Goal: Find specific page/section: Find specific page/section

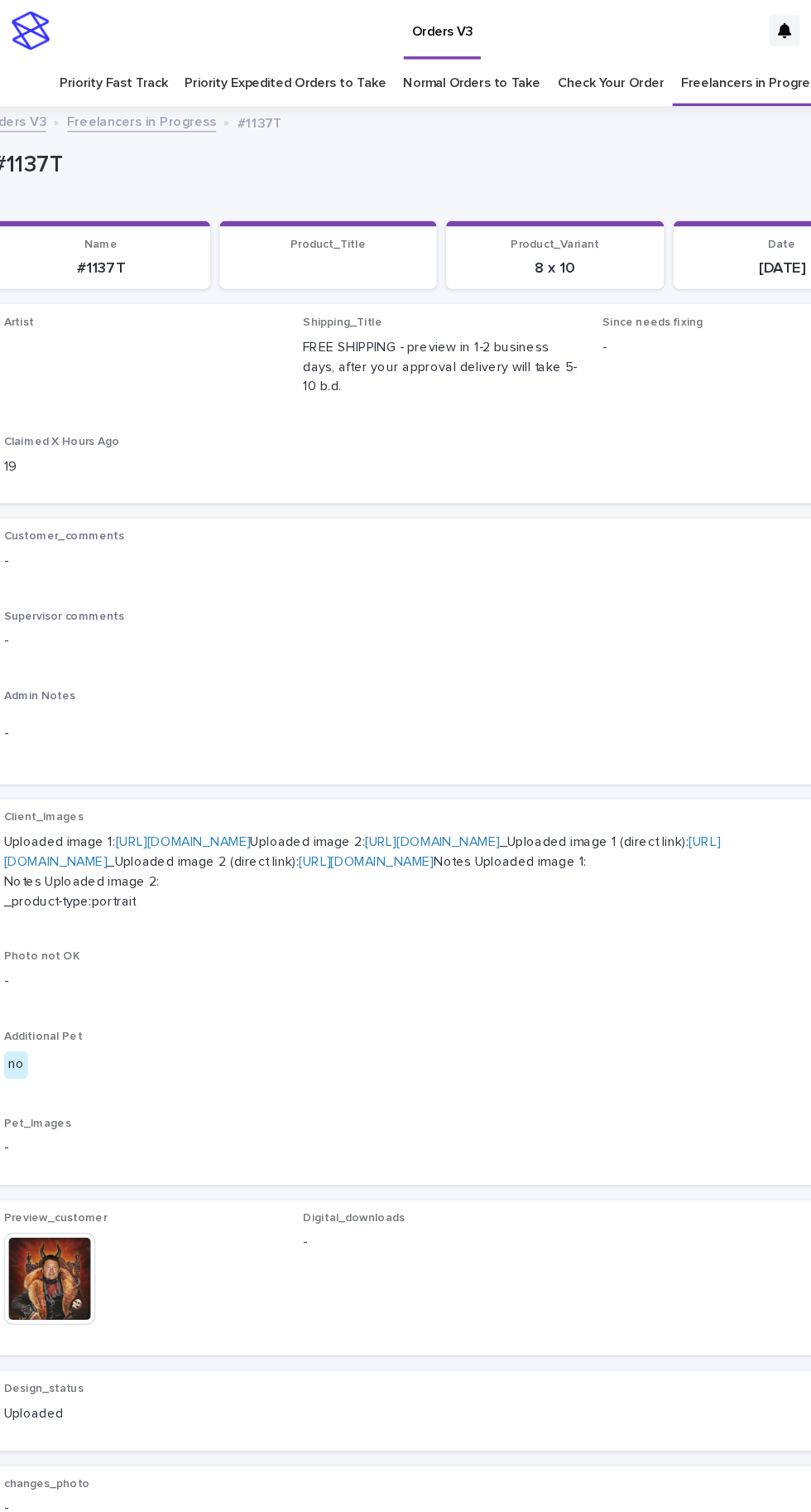
scroll to position [52, 0]
click at [666, 53] on link "Freelancers in Progress" at bounding box center [676, 72] width 124 height 39
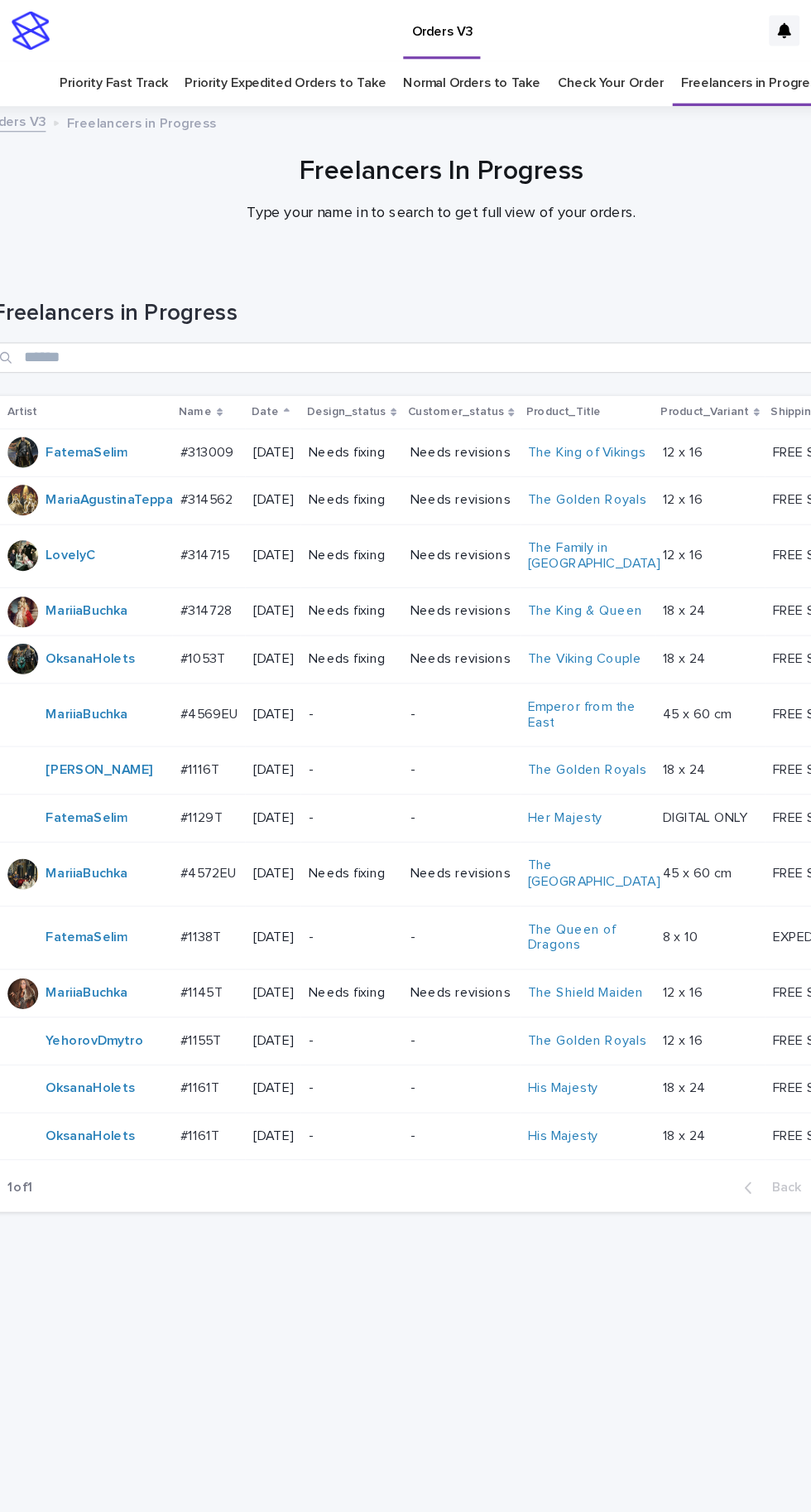
click at [199, 957] on div "#1161T #1161T" at bounding box center [204, 943] width 50 height 27
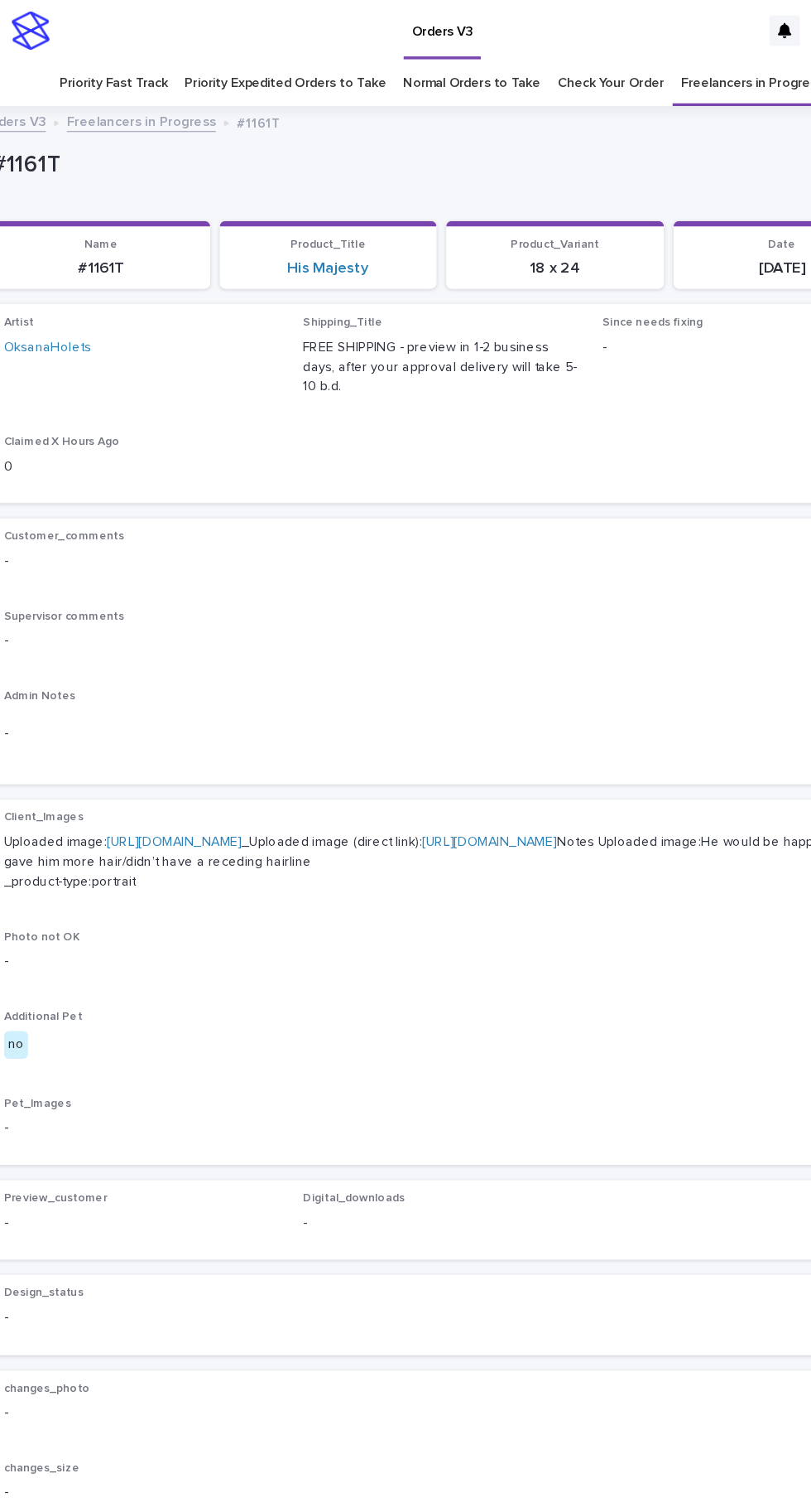
click at [232, 723] on link "[URL][DOMAIN_NAME]" at bounding box center [174, 729] width 117 height 12
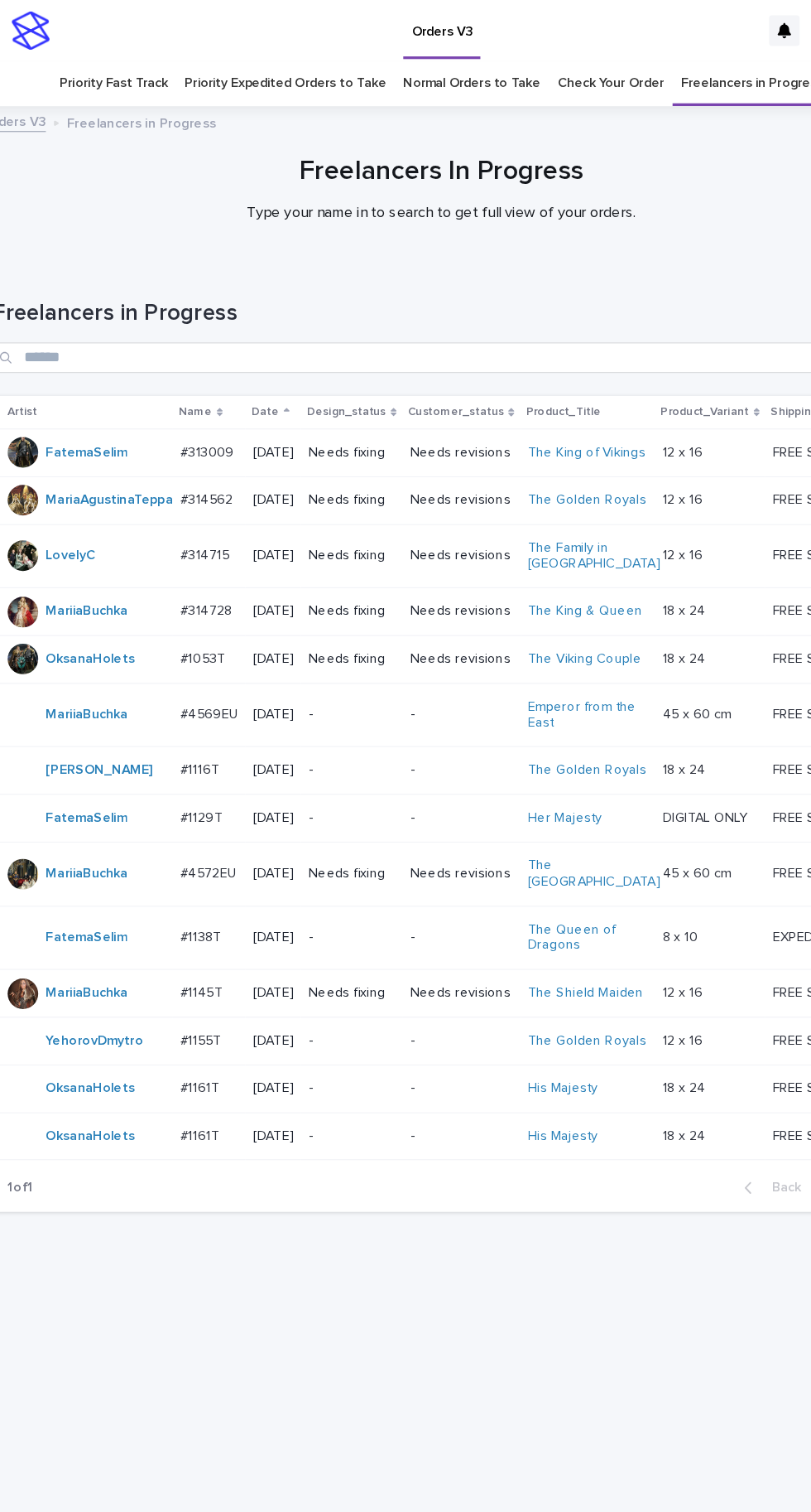
click at [222, 991] on p at bounding box center [204, 984] width 50 height 14
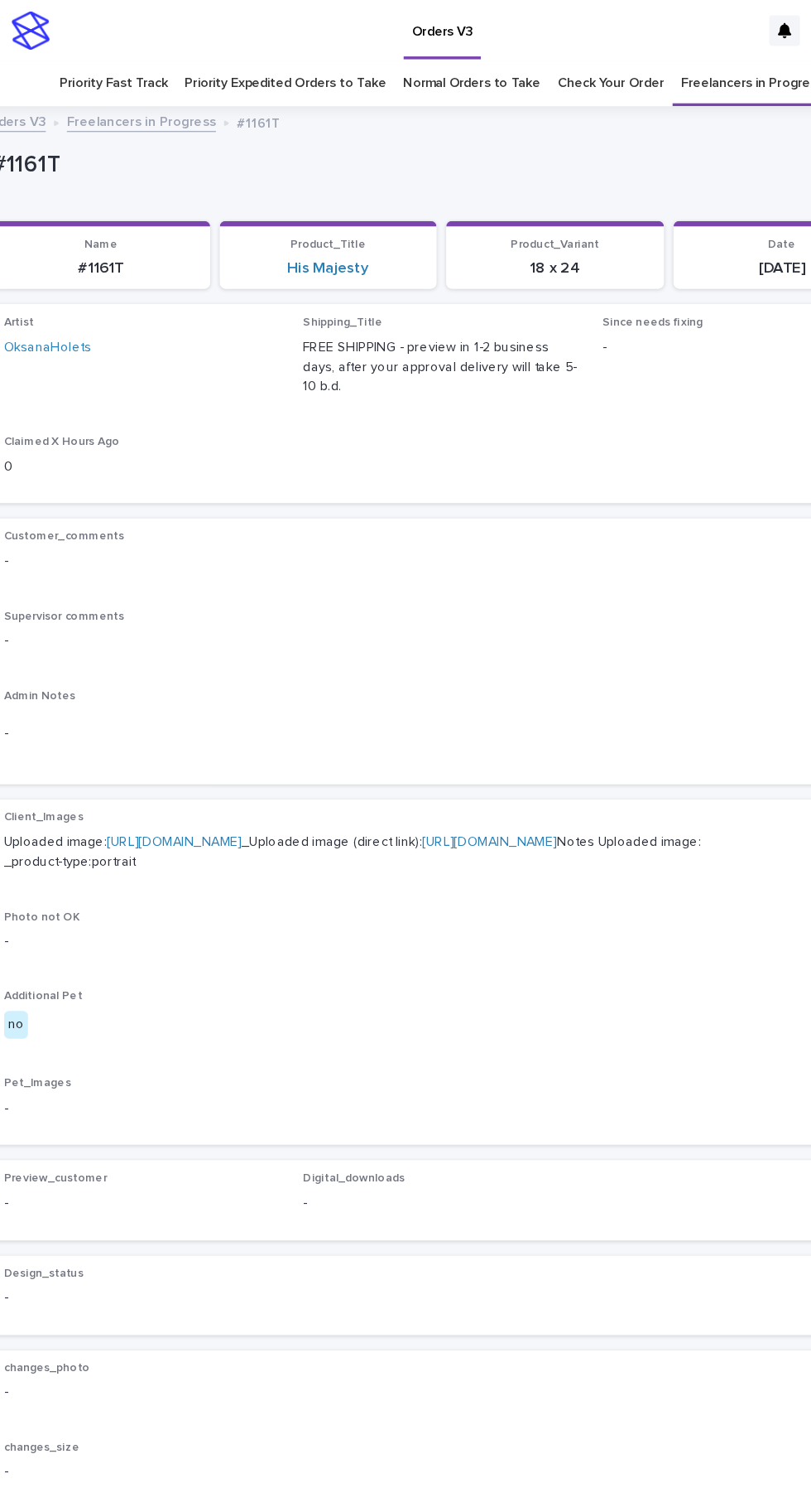
click at [172, 723] on link "[URL][DOMAIN_NAME]" at bounding box center [174, 729] width 117 height 12
click at [490, 932] on div "Client_Images Uploaded image: [URL][DOMAIN_NAME] _Uploaded image (direct link):…" at bounding box center [405, 842] width 758 height 280
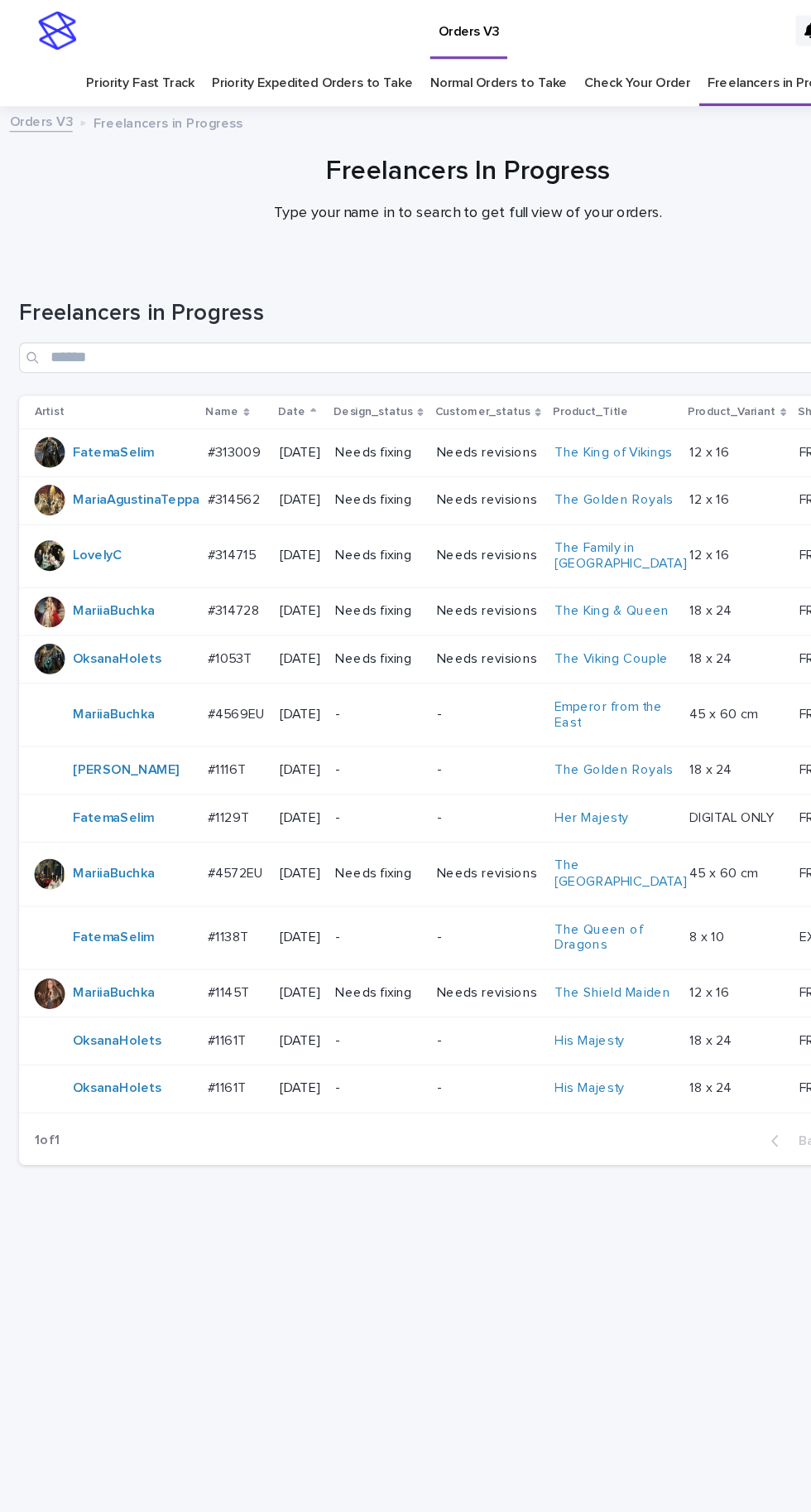
scroll to position [52, 0]
click at [213, 565] on p "#1053T" at bounding box center [201, 569] width 42 height 17
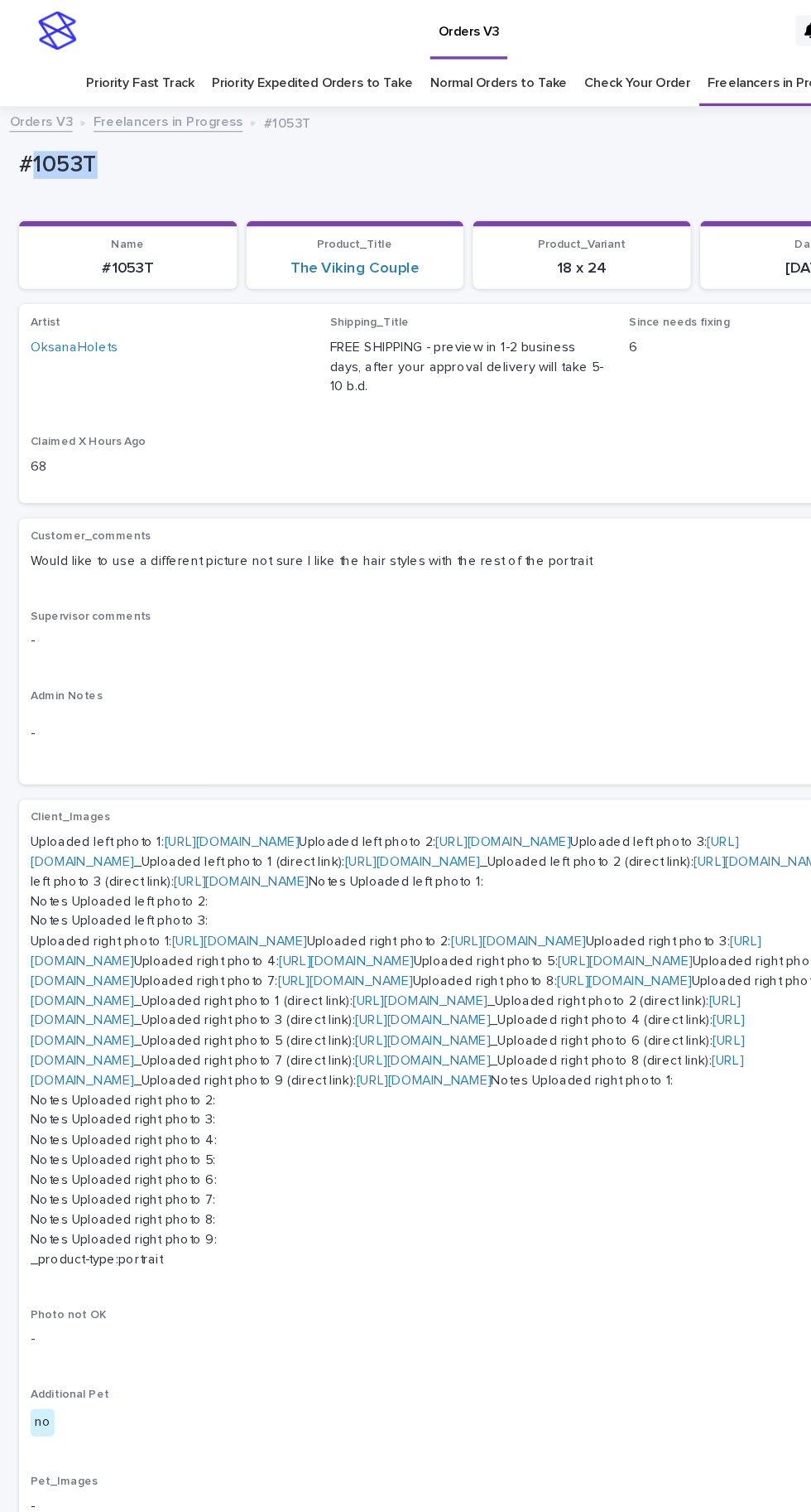
copy p "1053T"
